Goal: Register for event/course

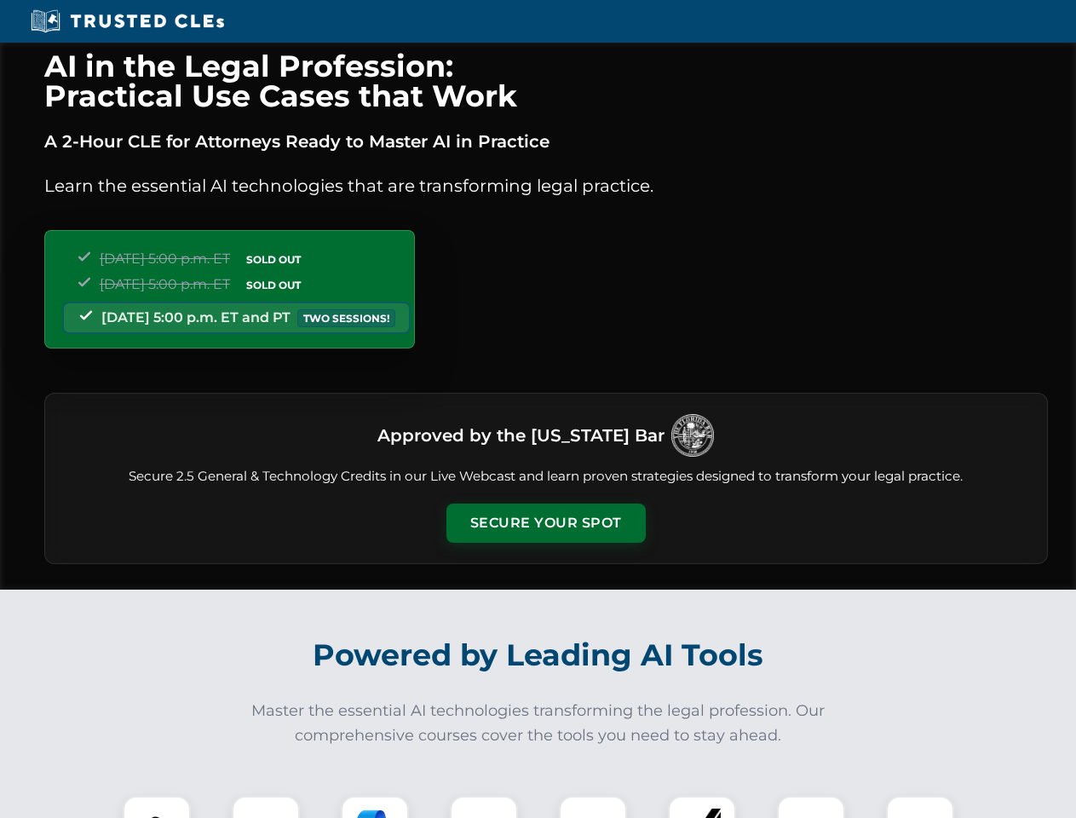
click at [545, 523] on button "Secure Your Spot" at bounding box center [545, 523] width 199 height 39
click at [157, 807] on img at bounding box center [156, 829] width 49 height 49
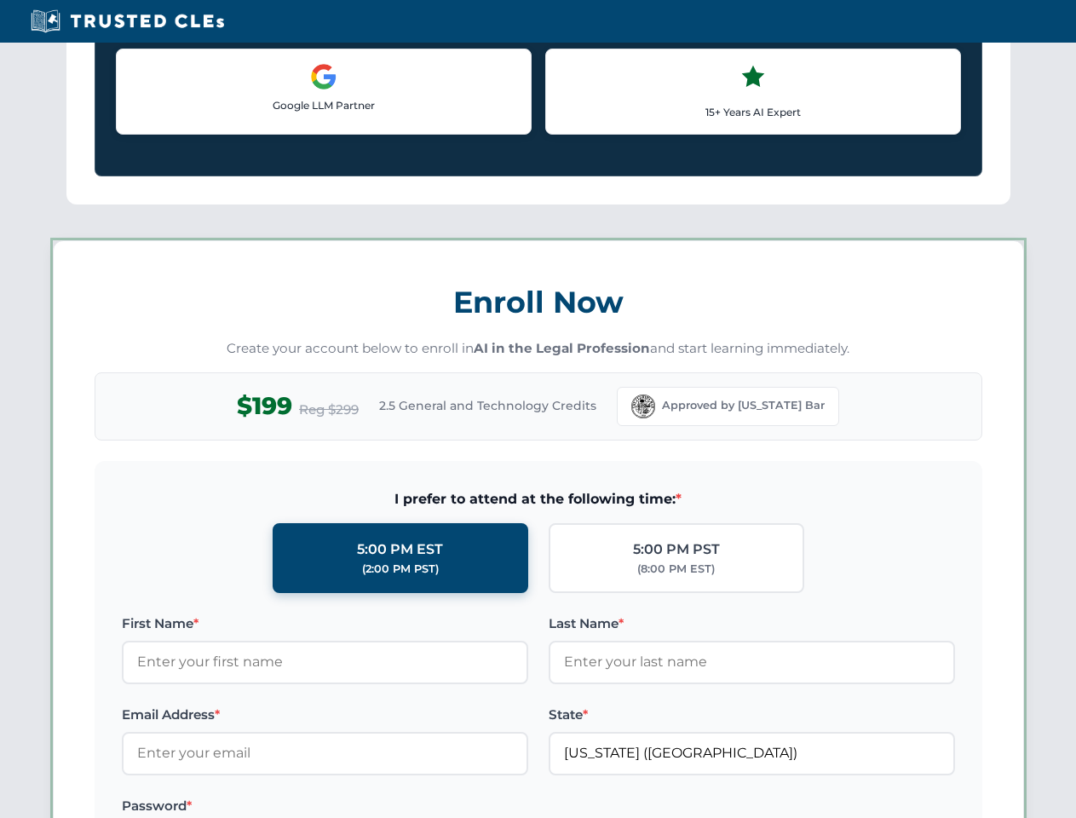
click at [375, 807] on label "Password *" at bounding box center [325, 806] width 406 height 20
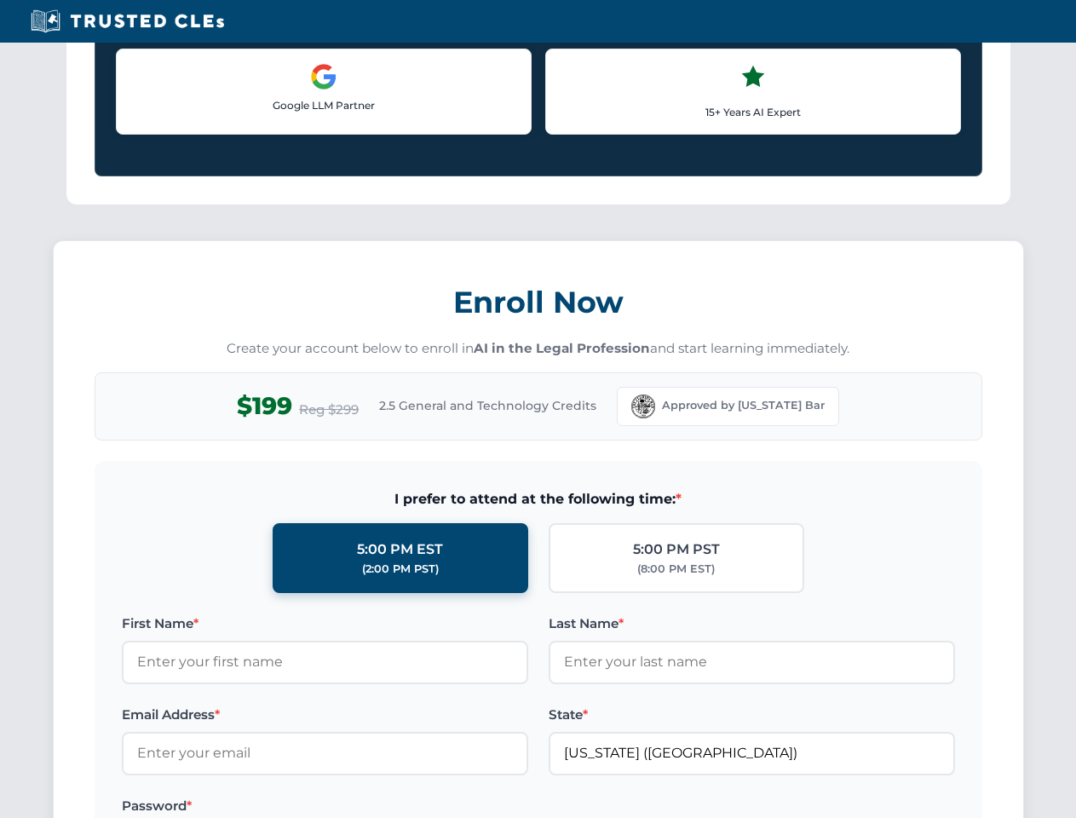
scroll to position [1673, 0]
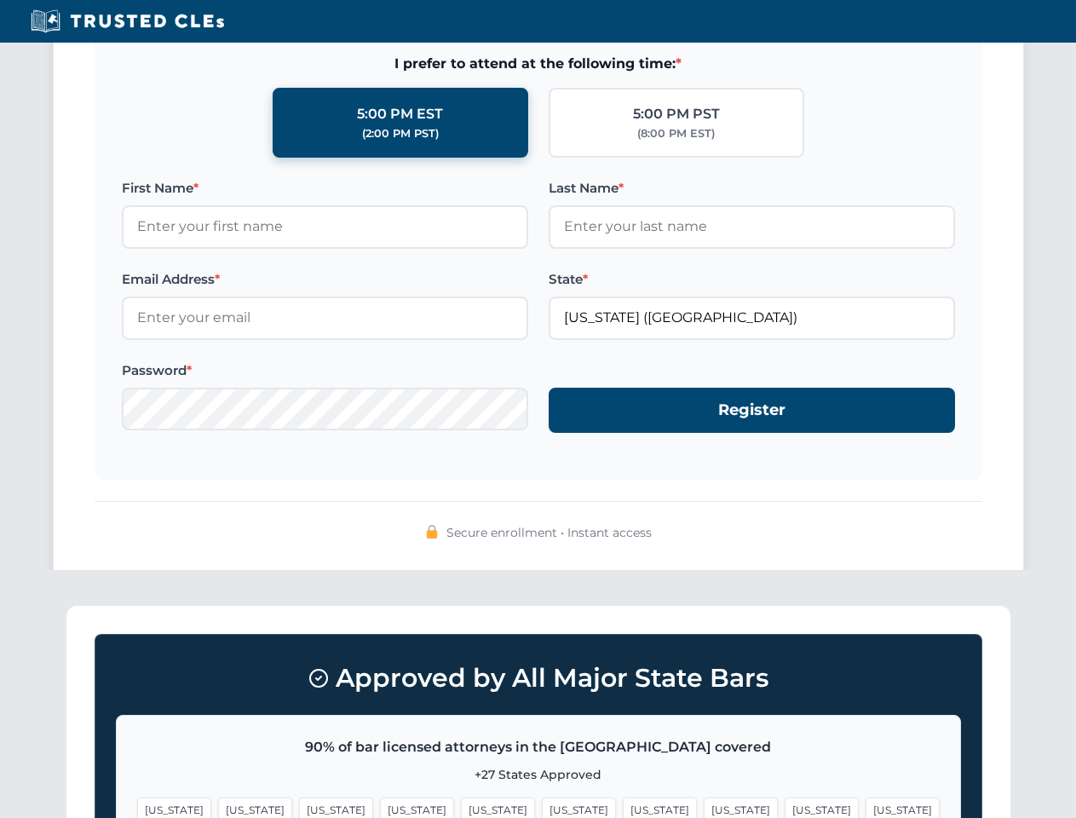
click at [785, 807] on span "[US_STATE]" at bounding box center [822, 809] width 74 height 25
